Goal: Transaction & Acquisition: Download file/media

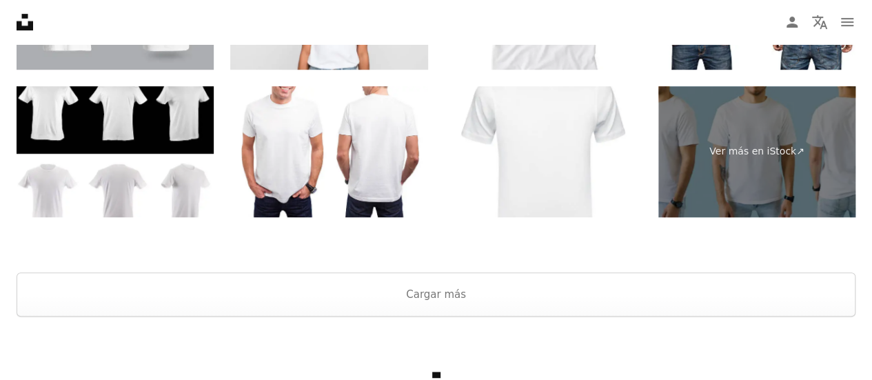
scroll to position [3041, 0]
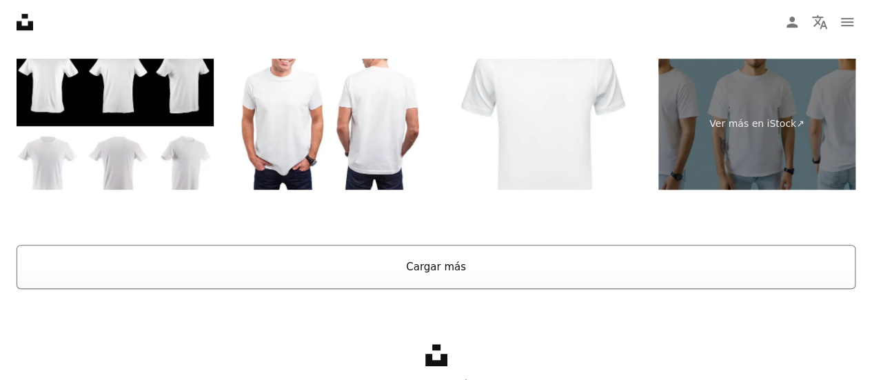
click at [435, 258] on button "Cargar más" at bounding box center [436, 267] width 839 height 44
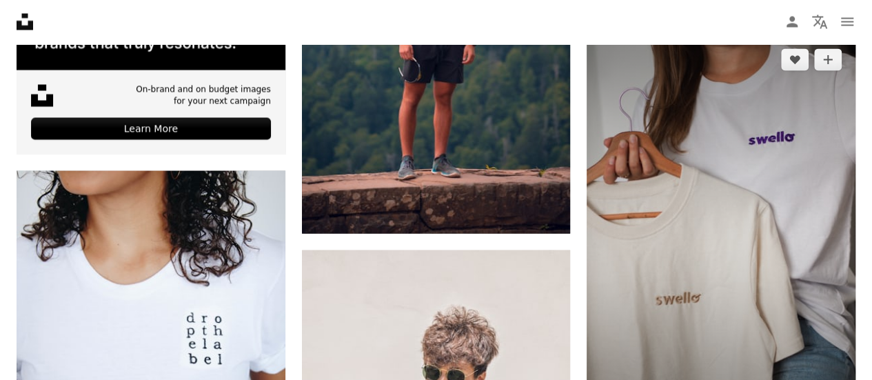
scroll to position [4033, 0]
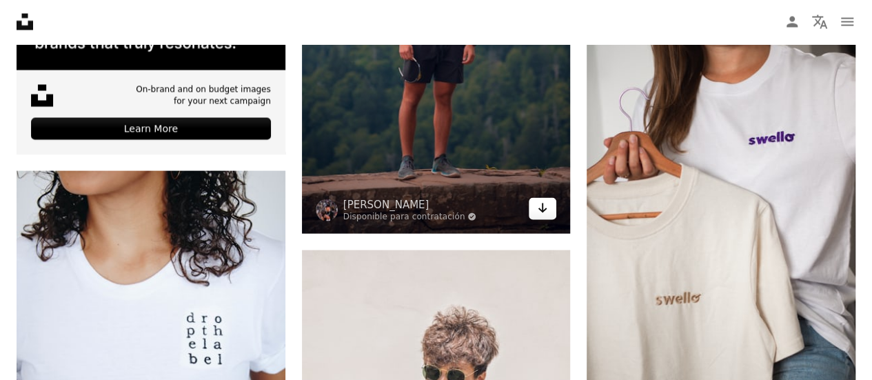
click at [542, 210] on icon "Arrow pointing down" at bounding box center [542, 208] width 11 height 17
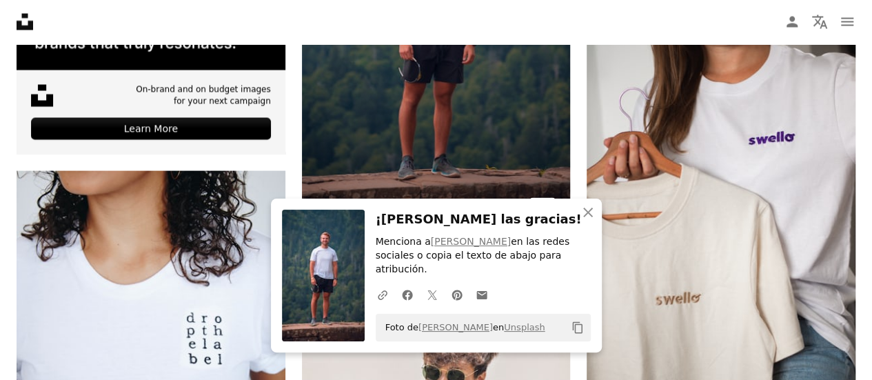
click at [543, 209] on icon "Descargar" at bounding box center [542, 208] width 9 height 10
click at [543, 203] on icon "Descargar" at bounding box center [542, 208] width 9 height 10
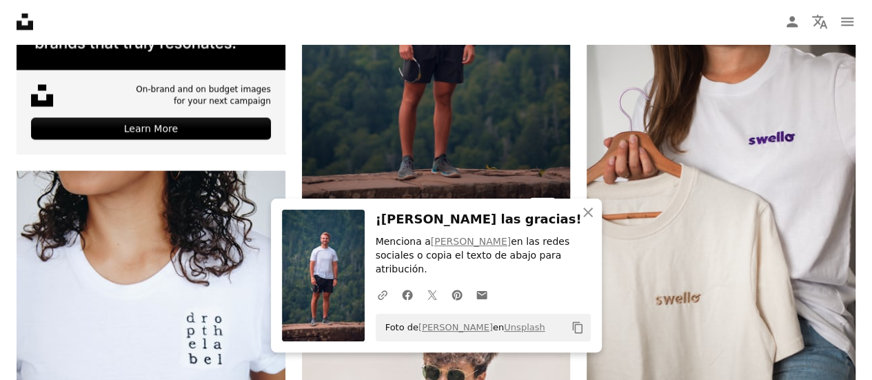
click at [543, 203] on icon "Descargar" at bounding box center [542, 208] width 9 height 10
click at [544, 203] on icon "Arrow pointing down" at bounding box center [542, 208] width 11 height 17
